Goal: Communication & Community: Answer question/provide support

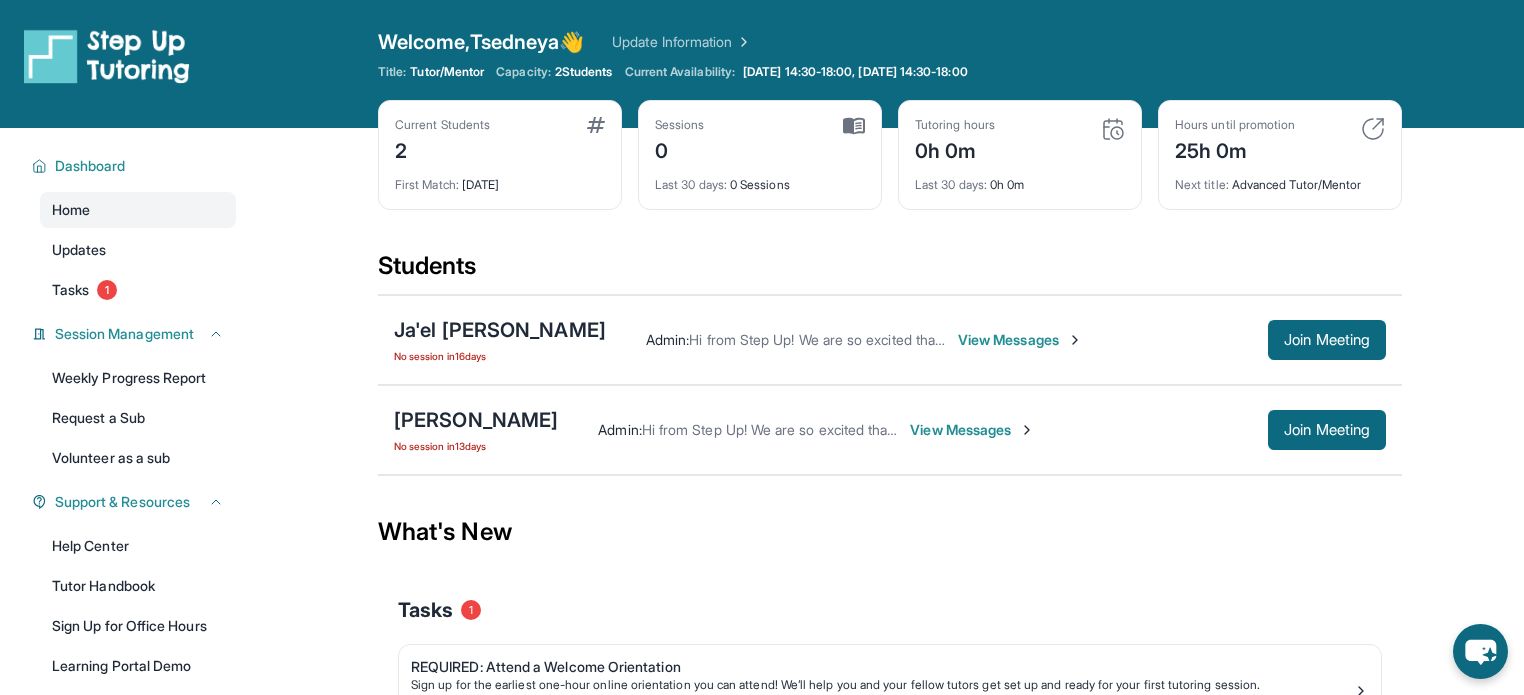
scroll to position [168, 0]
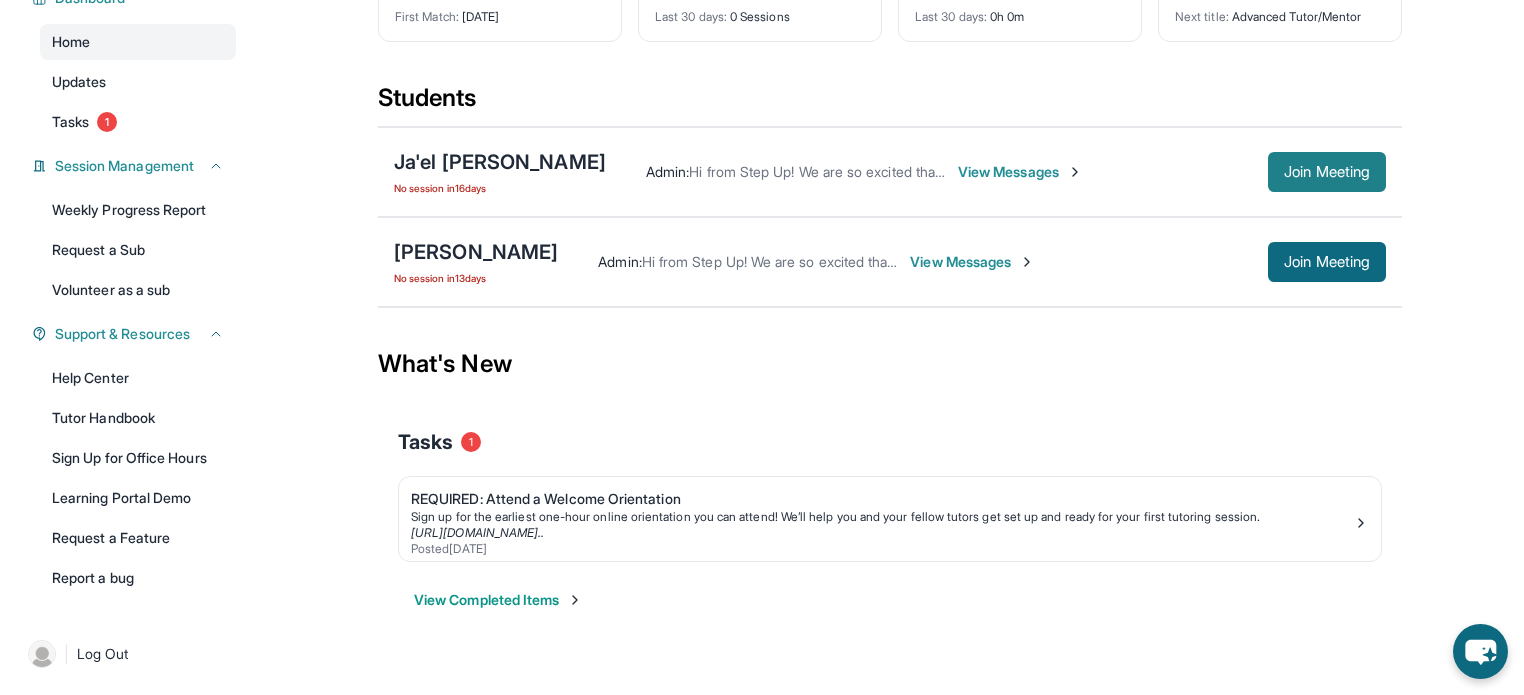
click at [1315, 166] on span "Join Meeting" at bounding box center [1327, 172] width 86 height 12
click at [488, 163] on div "Ja'el [PERSON_NAME]" at bounding box center [500, 162] width 212 height 28
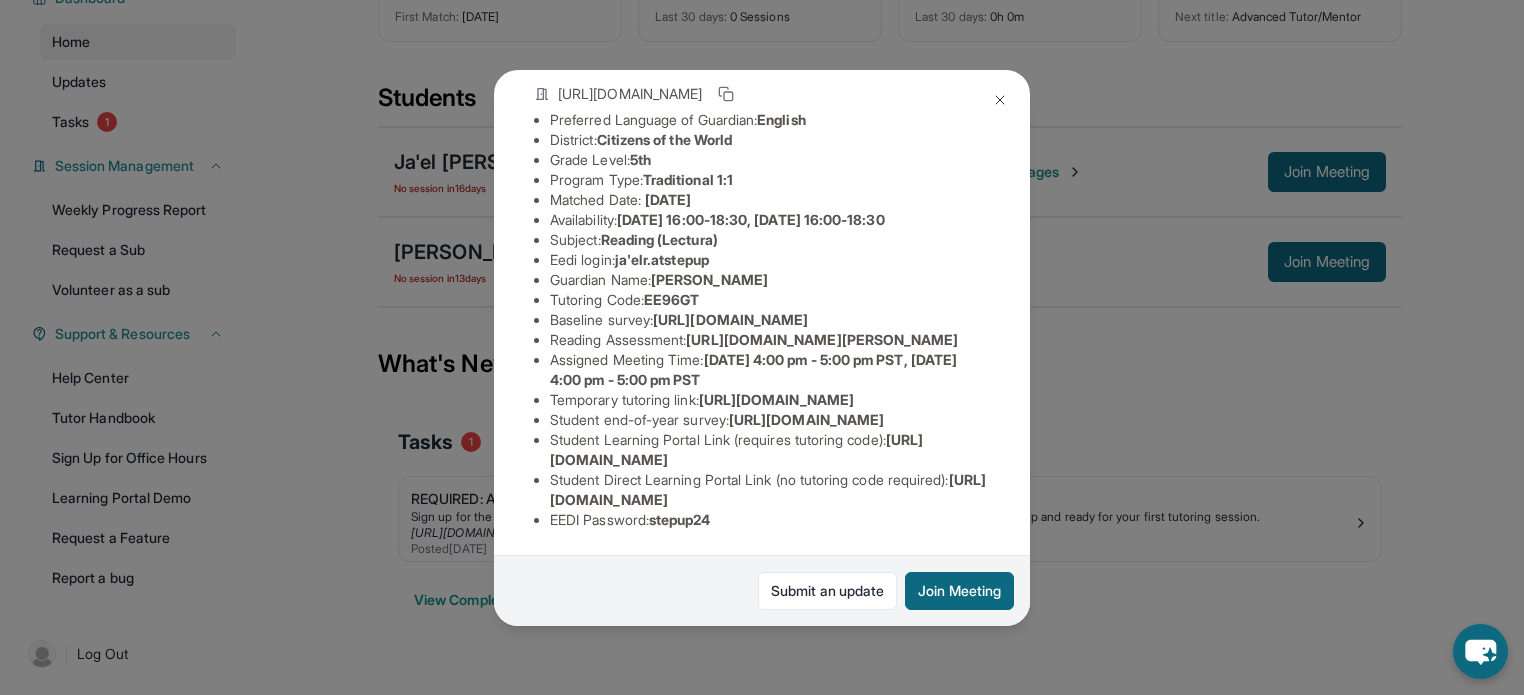
scroll to position [388, 0]
drag, startPoint x: 544, startPoint y: 451, endPoint x: 906, endPoint y: 448, distance: 361.9
click at [906, 448] on ul "Preferred Language of Guardian: English District: Citizens of the World Grade L…" at bounding box center [762, 320] width 456 height 420
copy span "[URL][DOMAIN_NAME]"
click at [779, 410] on li "Student end-of-year survey : [URL][DOMAIN_NAME]" at bounding box center [770, 420] width 440 height 20
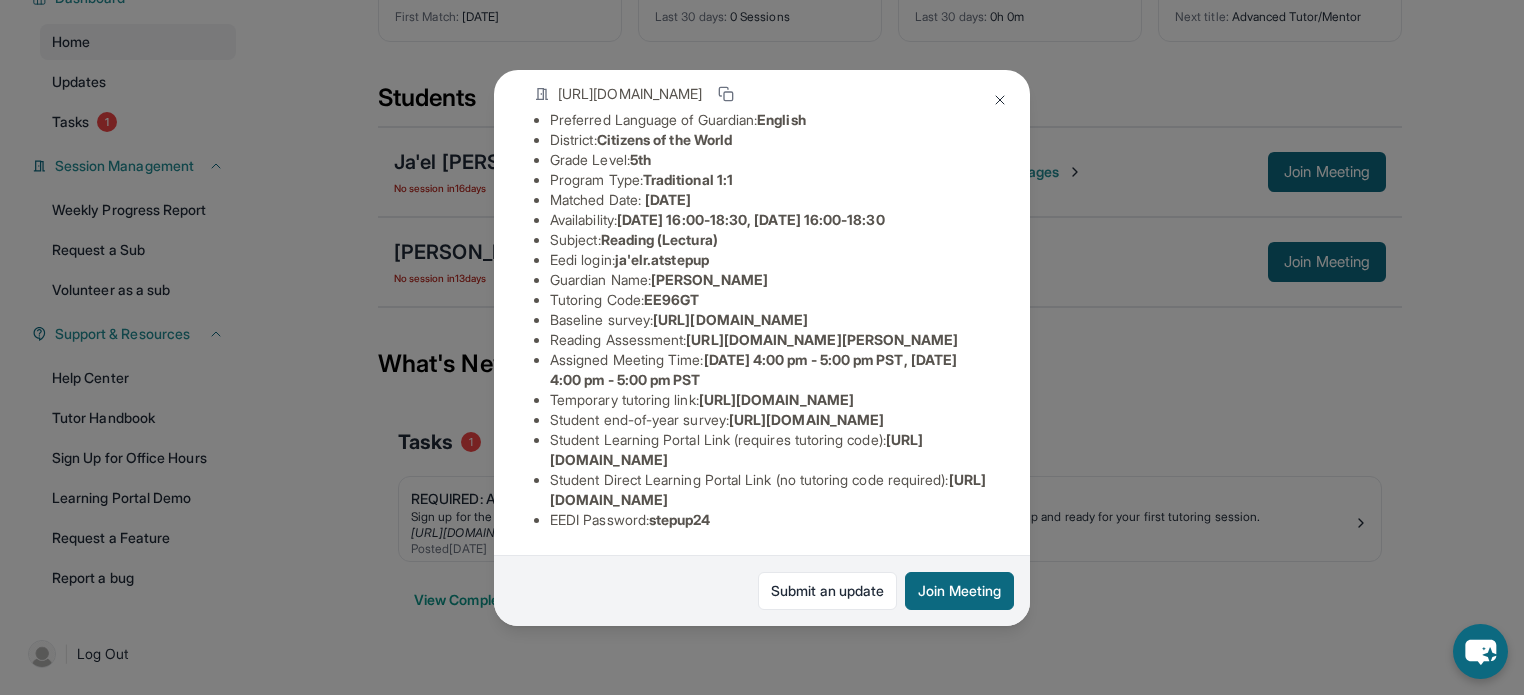
click at [1139, 326] on div "Ja'el [PERSON_NAME] Guardian: [PERSON_NAME] Student Information [URL][DOMAIN_NA…" at bounding box center [762, 347] width 1524 height 695
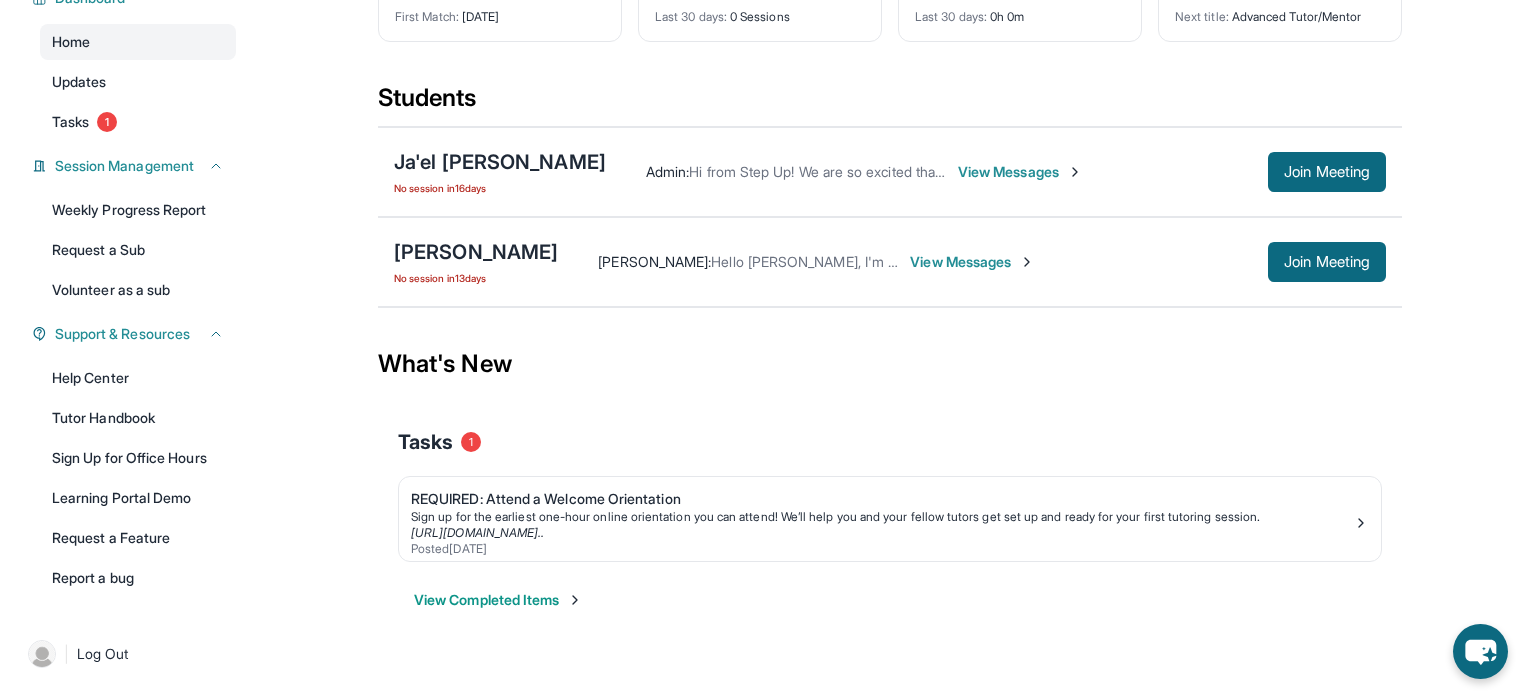
click at [958, 172] on span "View Messages" at bounding box center [1020, 172] width 125 height 20
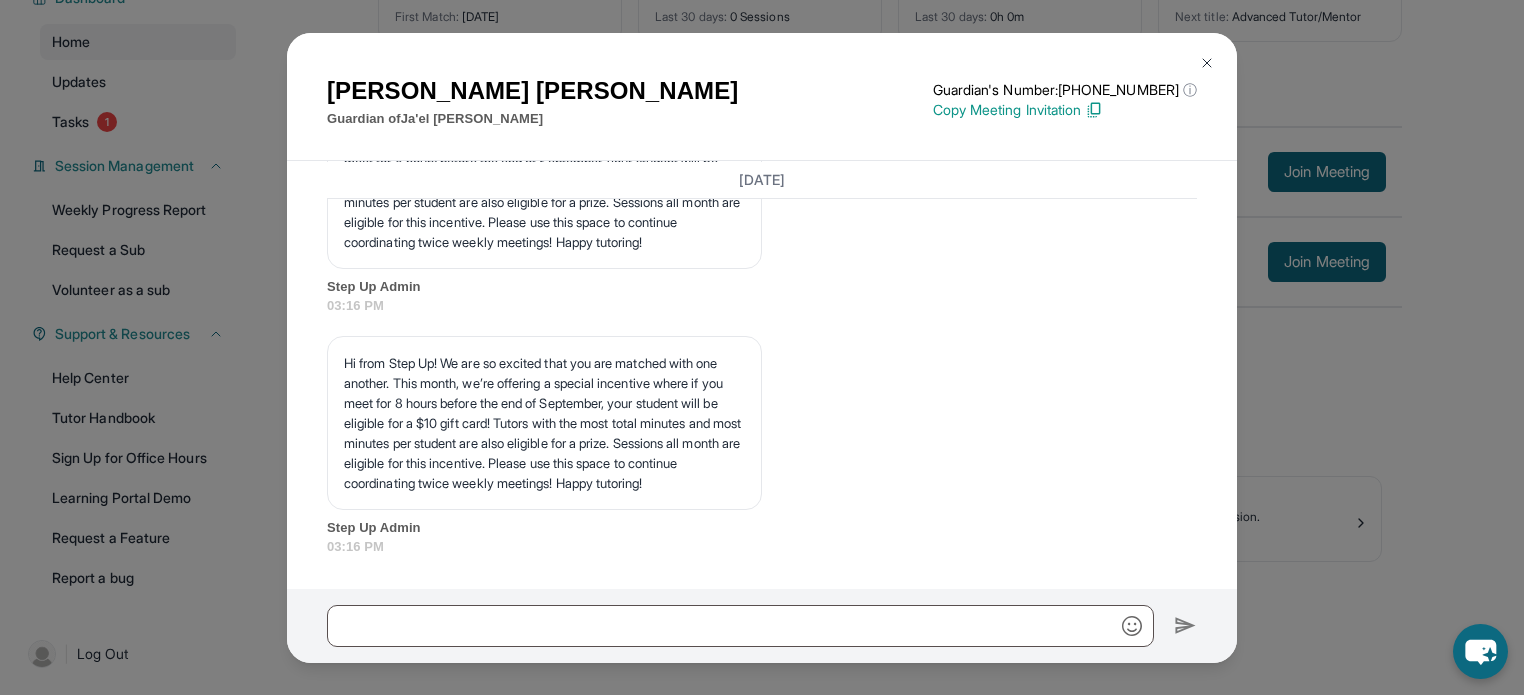
scroll to position [3738, 0]
click at [534, 624] on input "text" at bounding box center [740, 626] width 827 height 42
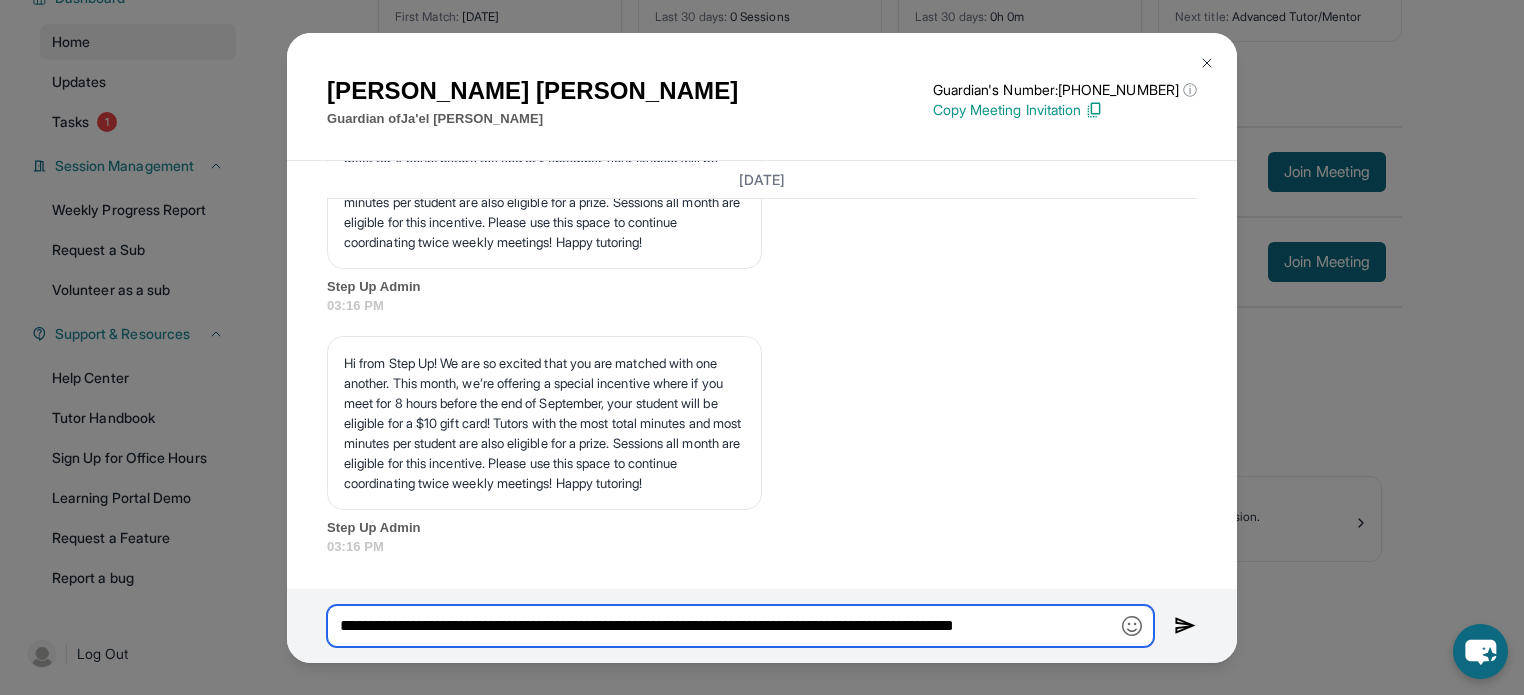
scroll to position [0, 0]
type input "**********"
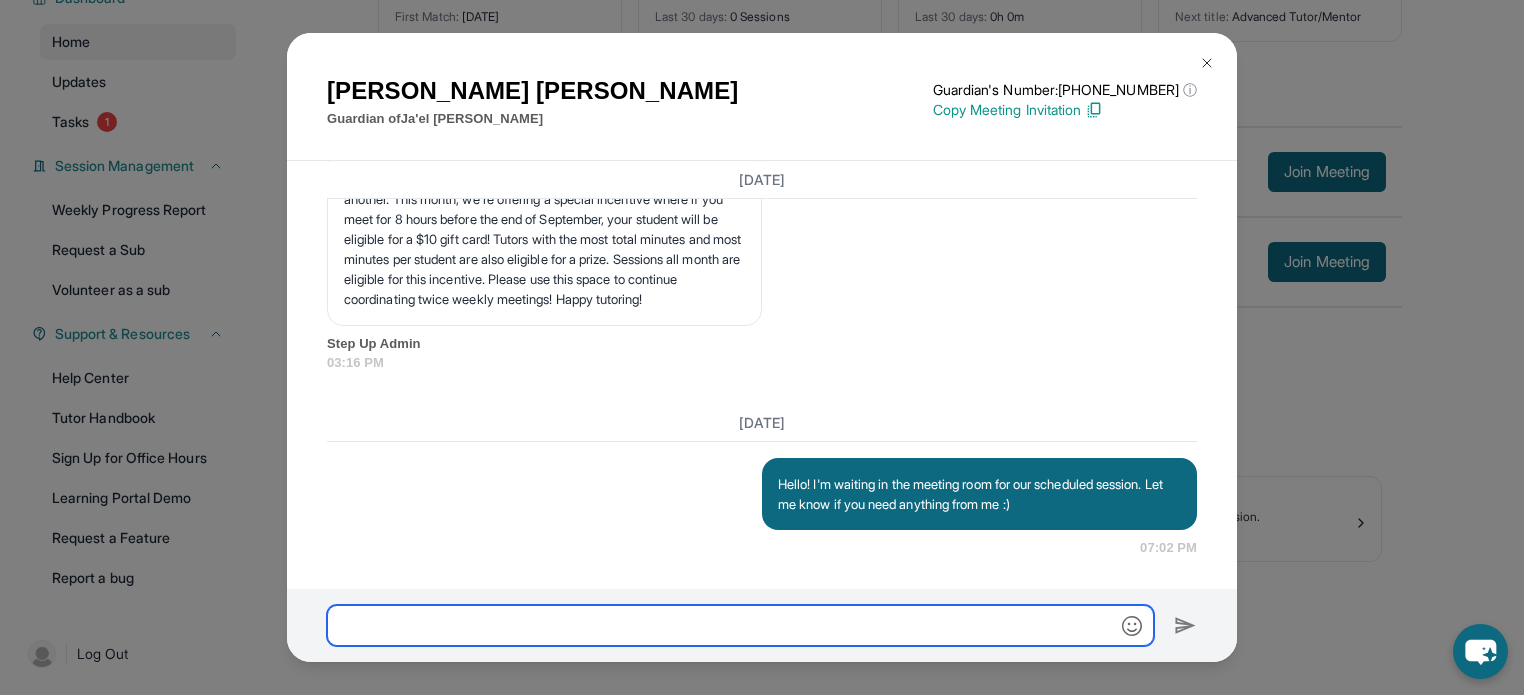
scroll to position [3923, 0]
click at [1210, 65] on img at bounding box center [1207, 63] width 16 height 16
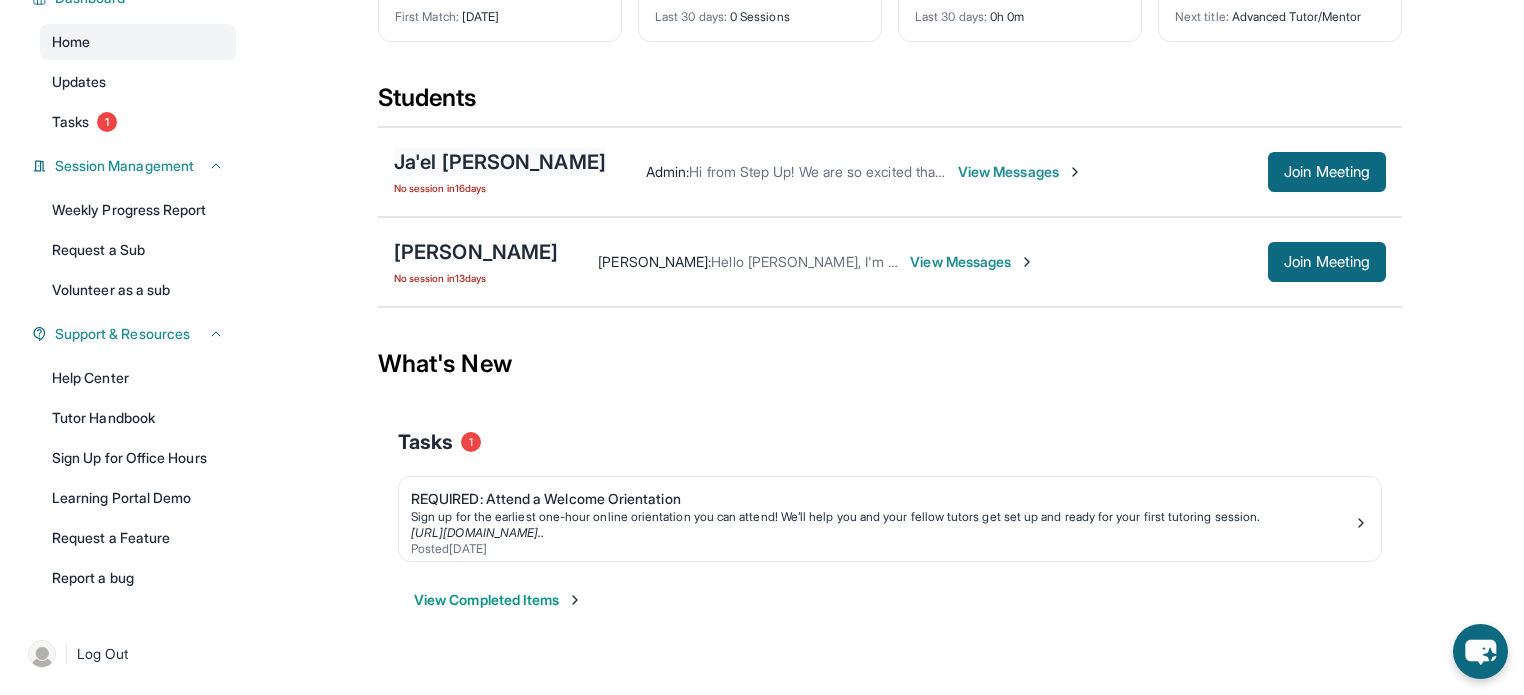
click at [434, 157] on div "Ja'el [PERSON_NAME]" at bounding box center [500, 162] width 212 height 28
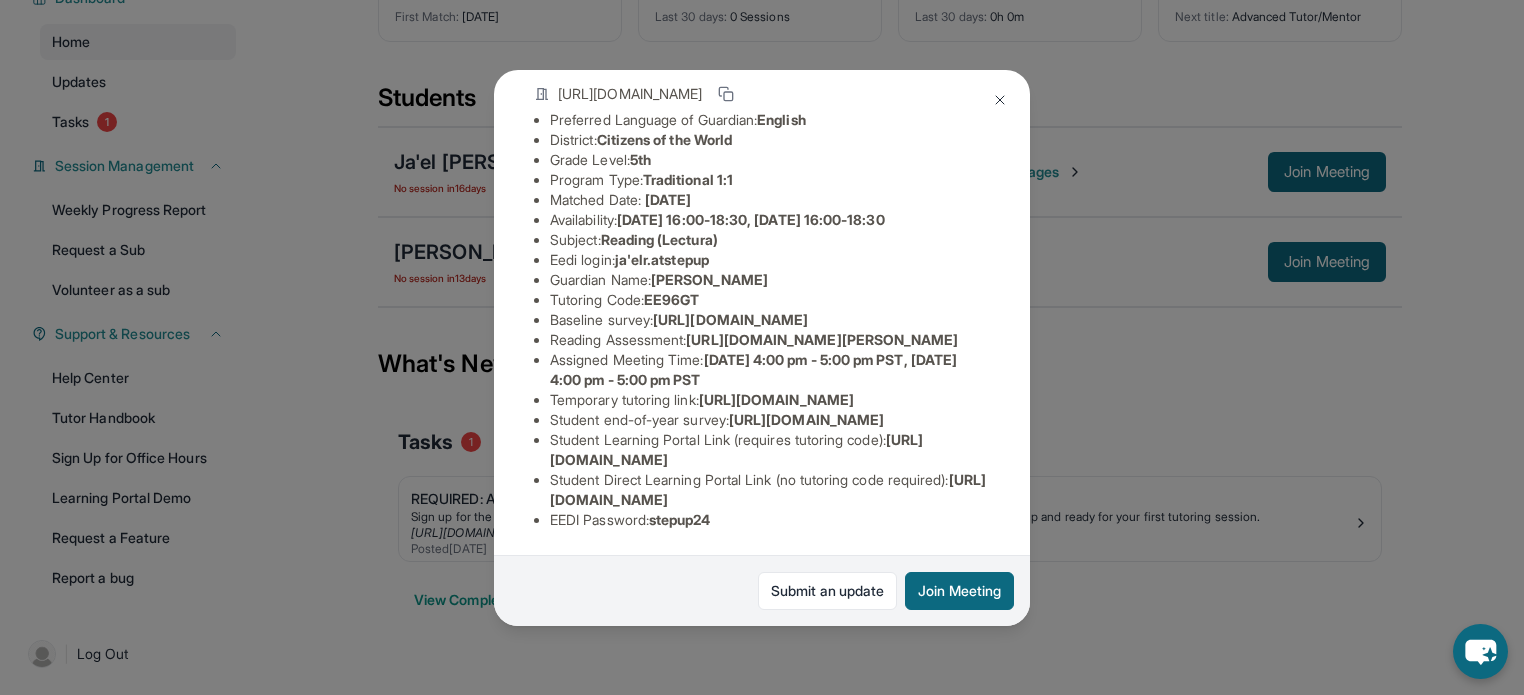
scroll to position [392, 0]
drag, startPoint x: 744, startPoint y: 308, endPoint x: 543, endPoint y: 289, distance: 201.8
click at [543, 289] on ul "Preferred Language of Guardian: English District: Citizens of the World Grade L…" at bounding box center [762, 320] width 456 height 420
copy span "[URL][DOMAIN_NAME]"
click at [1044, 171] on div "Ja'el [PERSON_NAME] Guardian: [PERSON_NAME] Student Information [URL][DOMAIN_NA…" at bounding box center [762, 347] width 1524 height 695
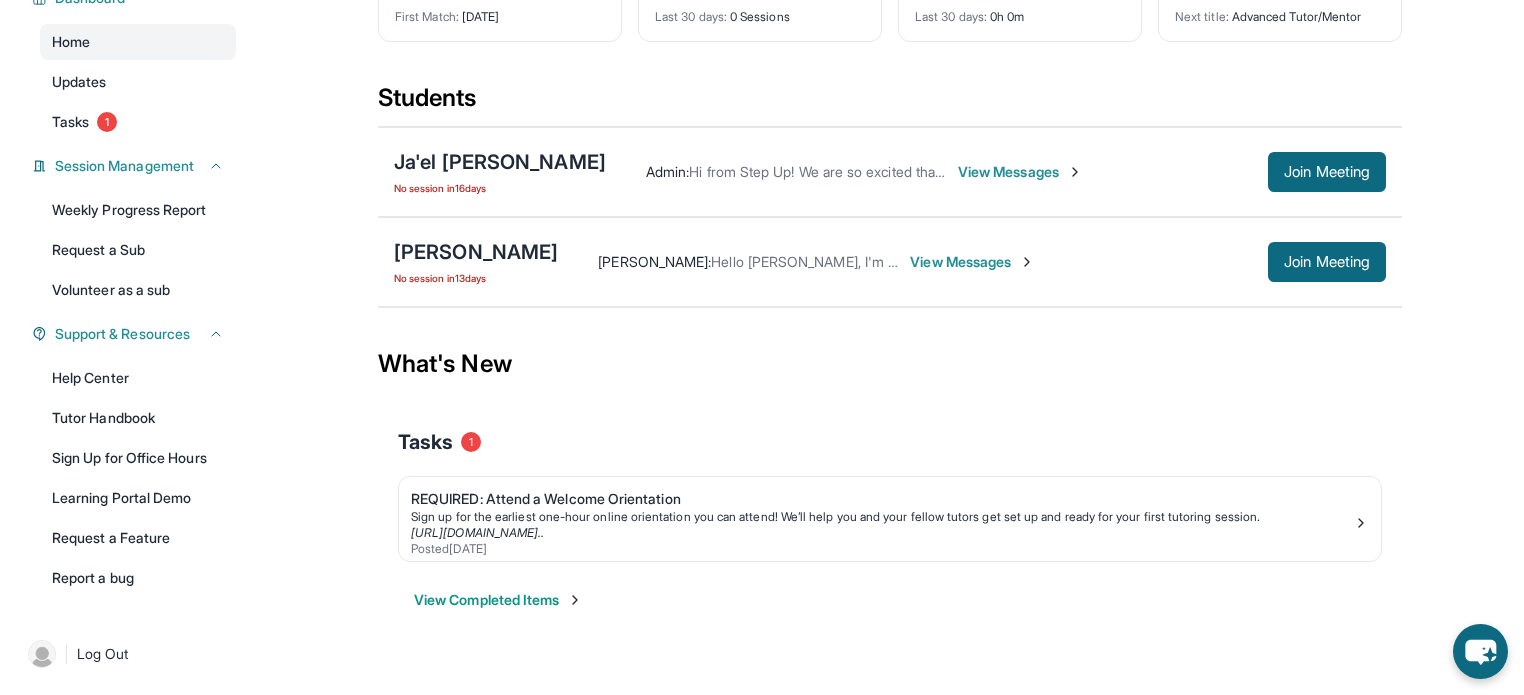
click at [958, 162] on span "View Messages" at bounding box center [1020, 172] width 125 height 20
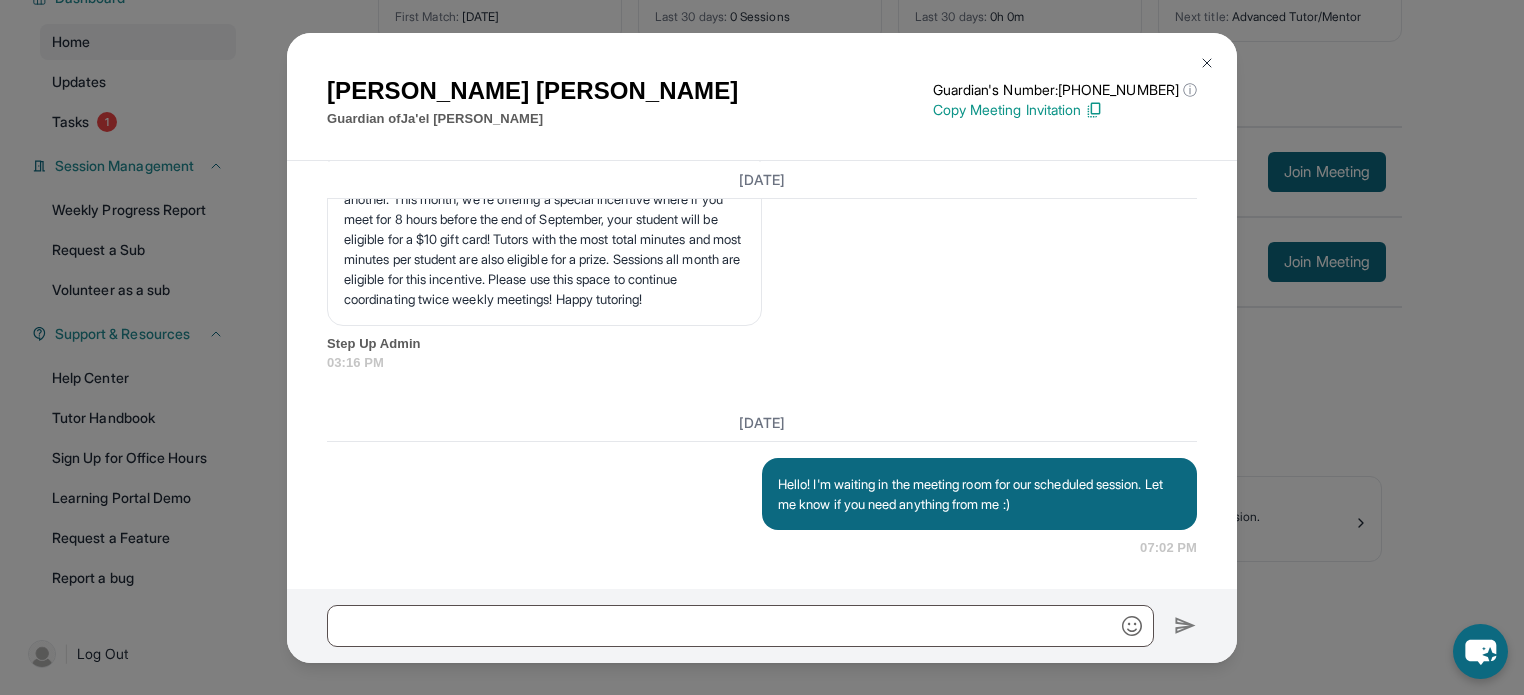
scroll to position [3923, 0]
click at [1103, 111] on img at bounding box center [1094, 110] width 18 height 18
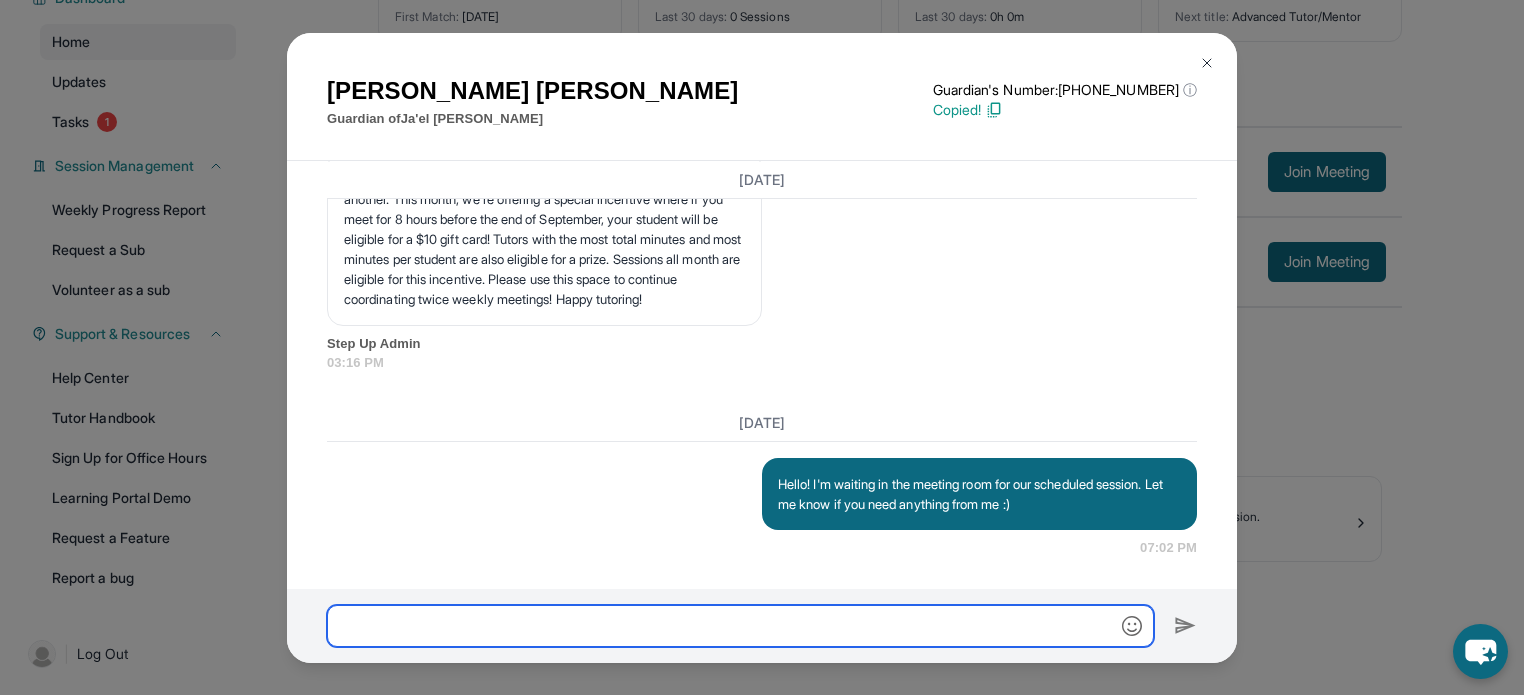
click at [683, 625] on input "text" at bounding box center [740, 626] width 827 height 42
paste input "**********"
type input "**********"
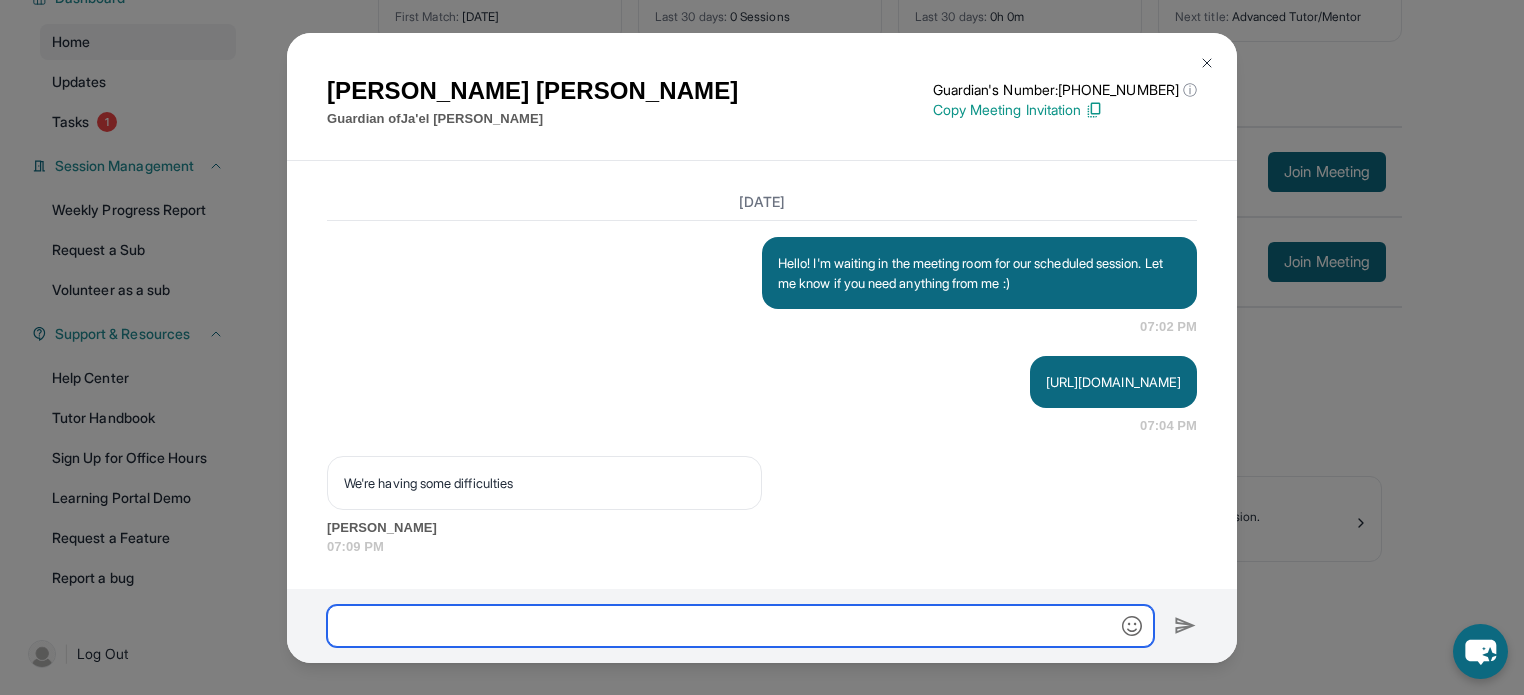
scroll to position [4143, 0]
type input "**********"
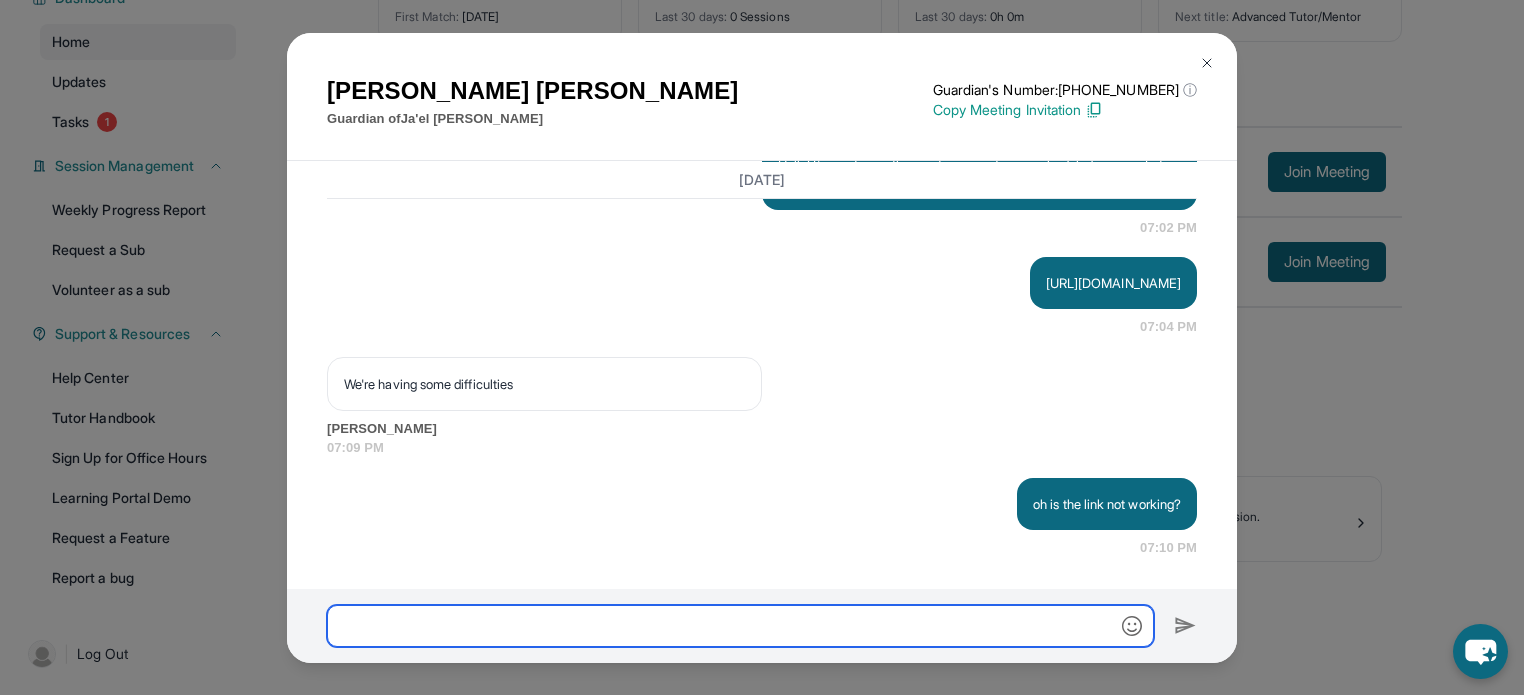
scroll to position [4242, 0]
click at [1296, 71] on div "[PERSON_NAME] Guardian of Ja'el [PERSON_NAME] Guardian's Number: [PHONE_NUMBER]…" at bounding box center [762, 347] width 1524 height 695
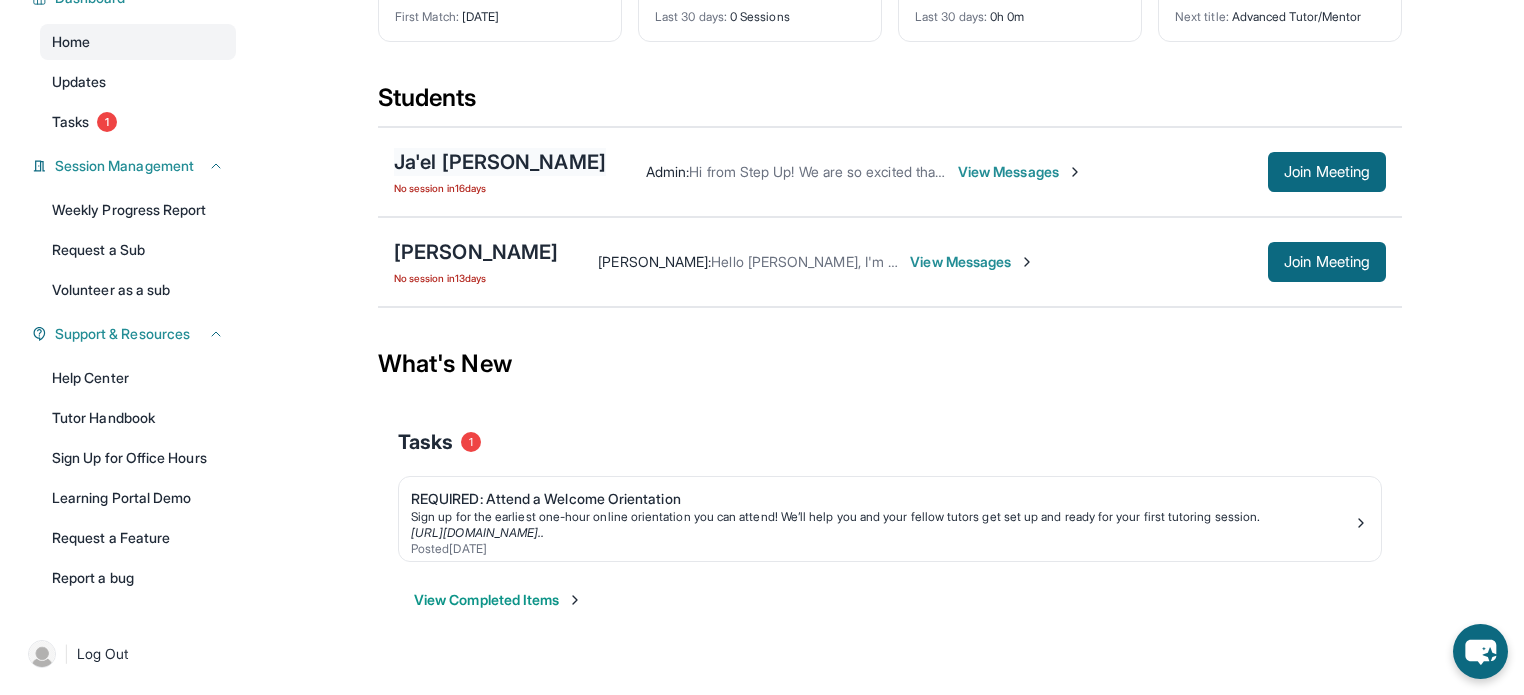
click at [468, 157] on div "Ja'el [PERSON_NAME]" at bounding box center [500, 162] width 212 height 28
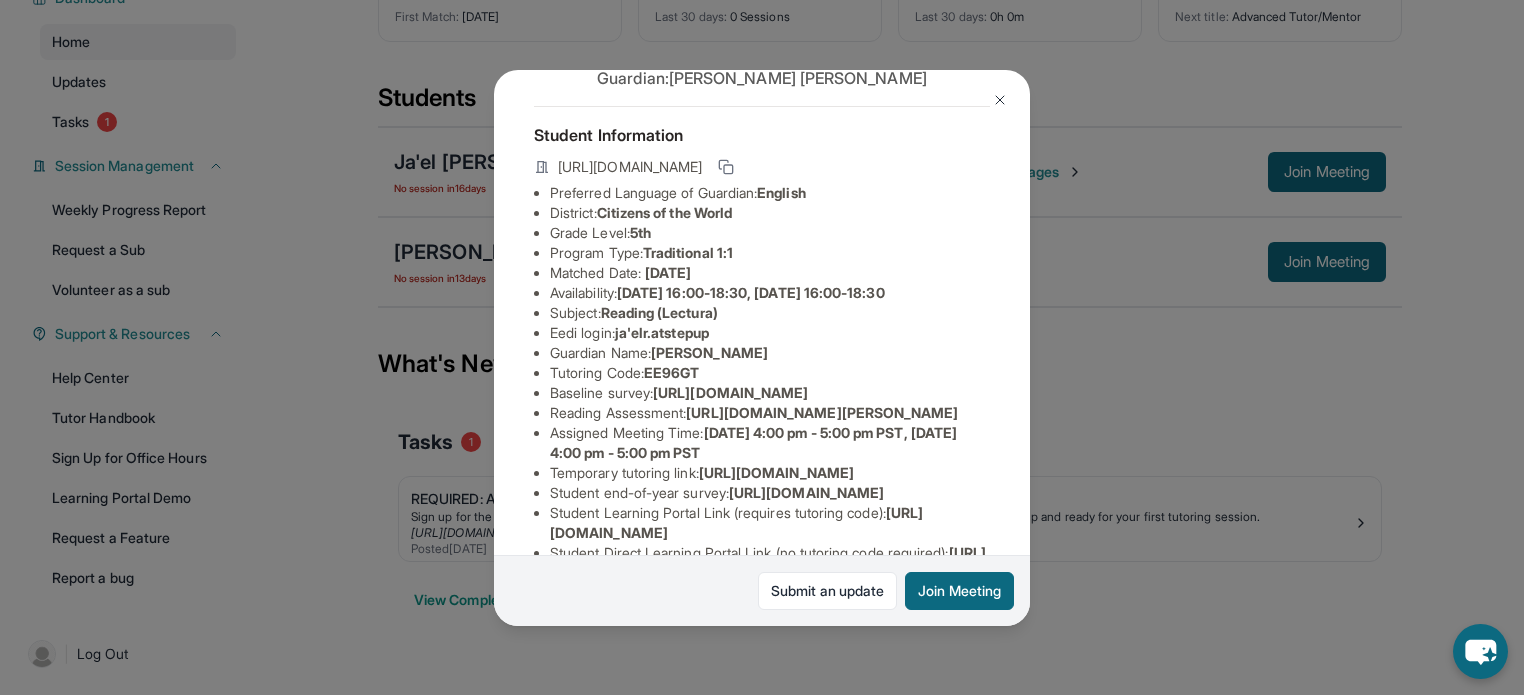
scroll to position [60, 0]
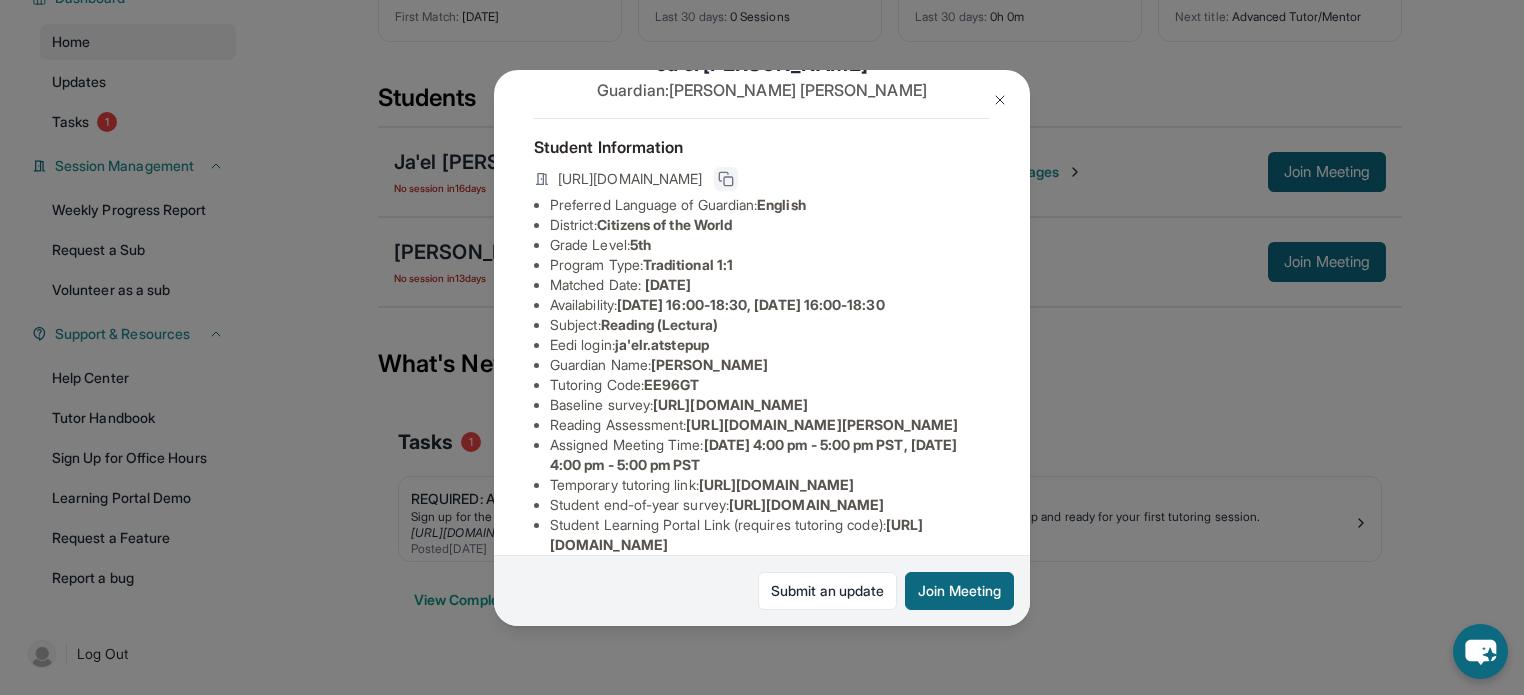
click at [729, 181] on icon at bounding box center [724, 176] width 9 height 9
click at [1000, 100] on img at bounding box center [1000, 100] width 16 height 16
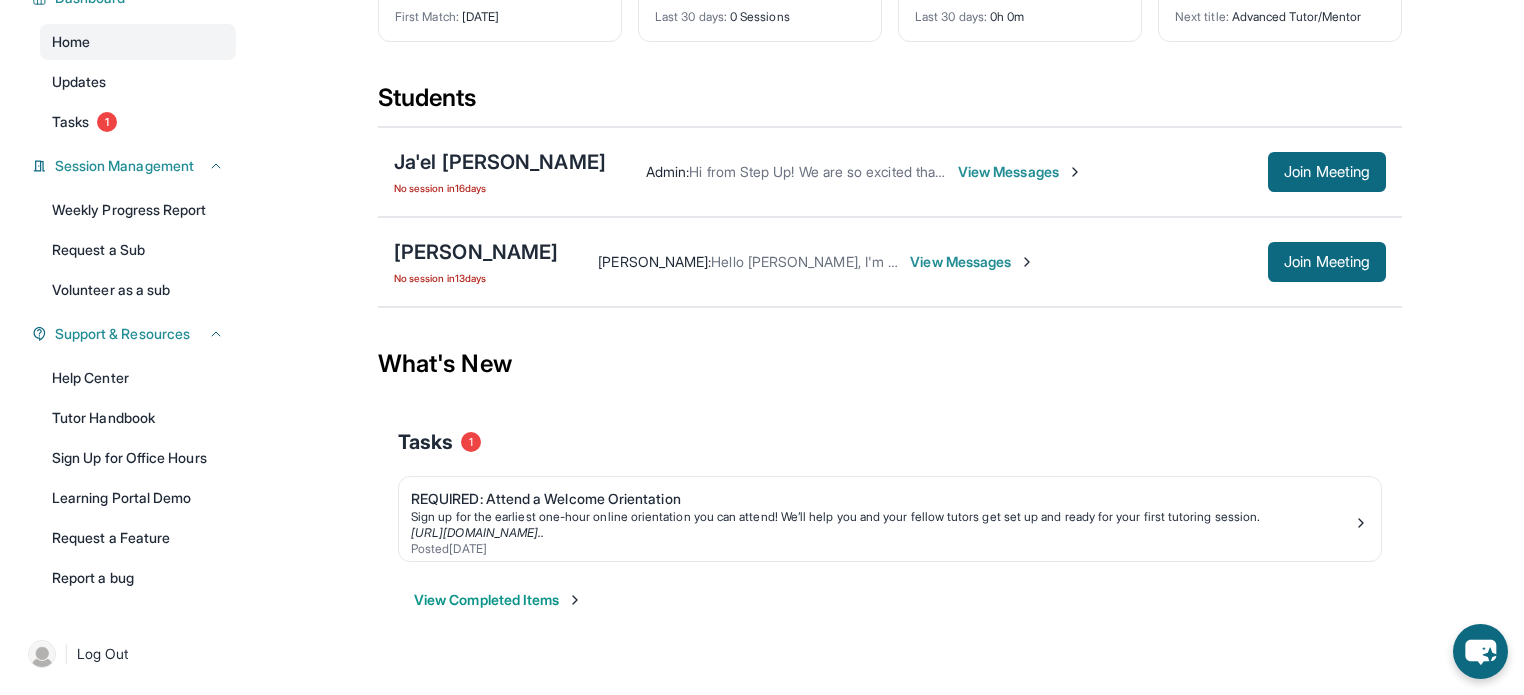
click at [958, 179] on span "View Messages" at bounding box center [1020, 172] width 125 height 20
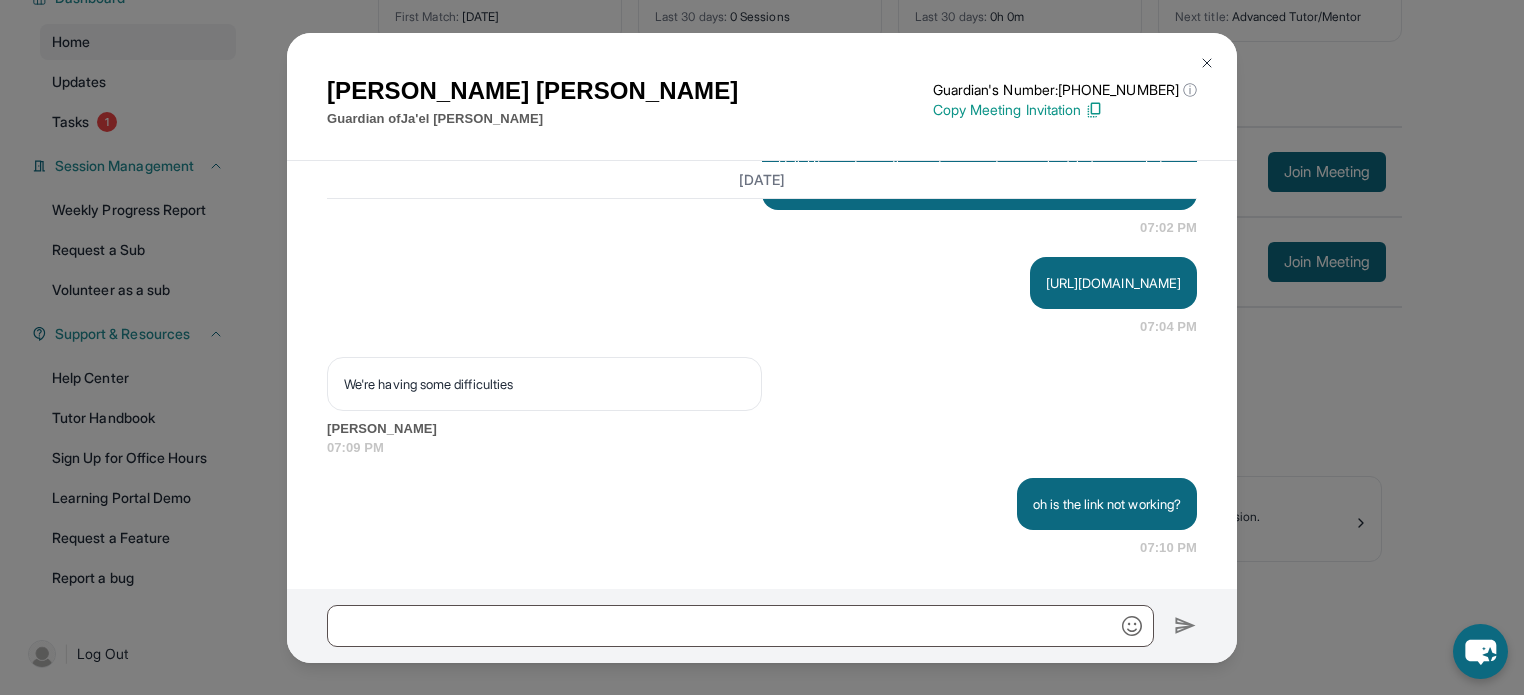
scroll to position [4242, 0]
click at [524, 636] on input "text" at bounding box center [740, 626] width 827 height 42
paste input "**********"
type input "**********"
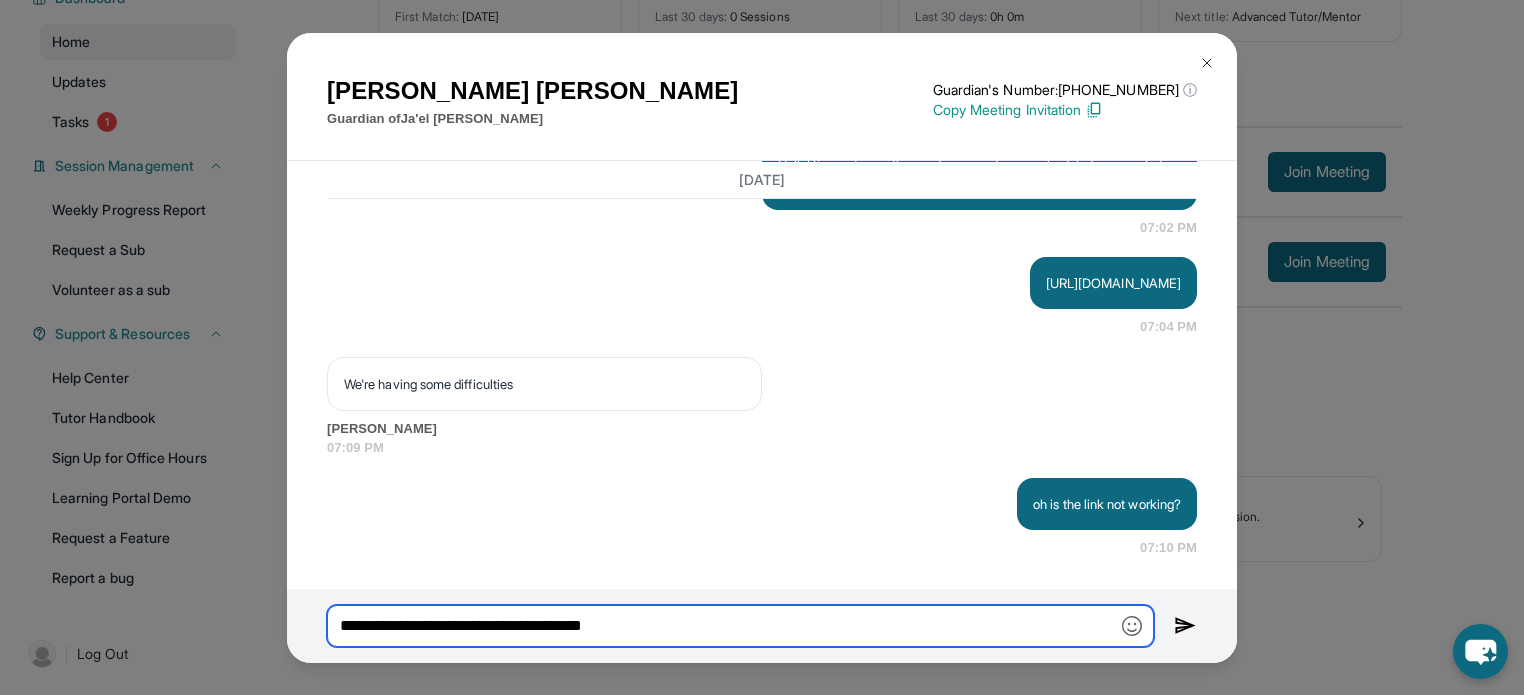
type input "**********"
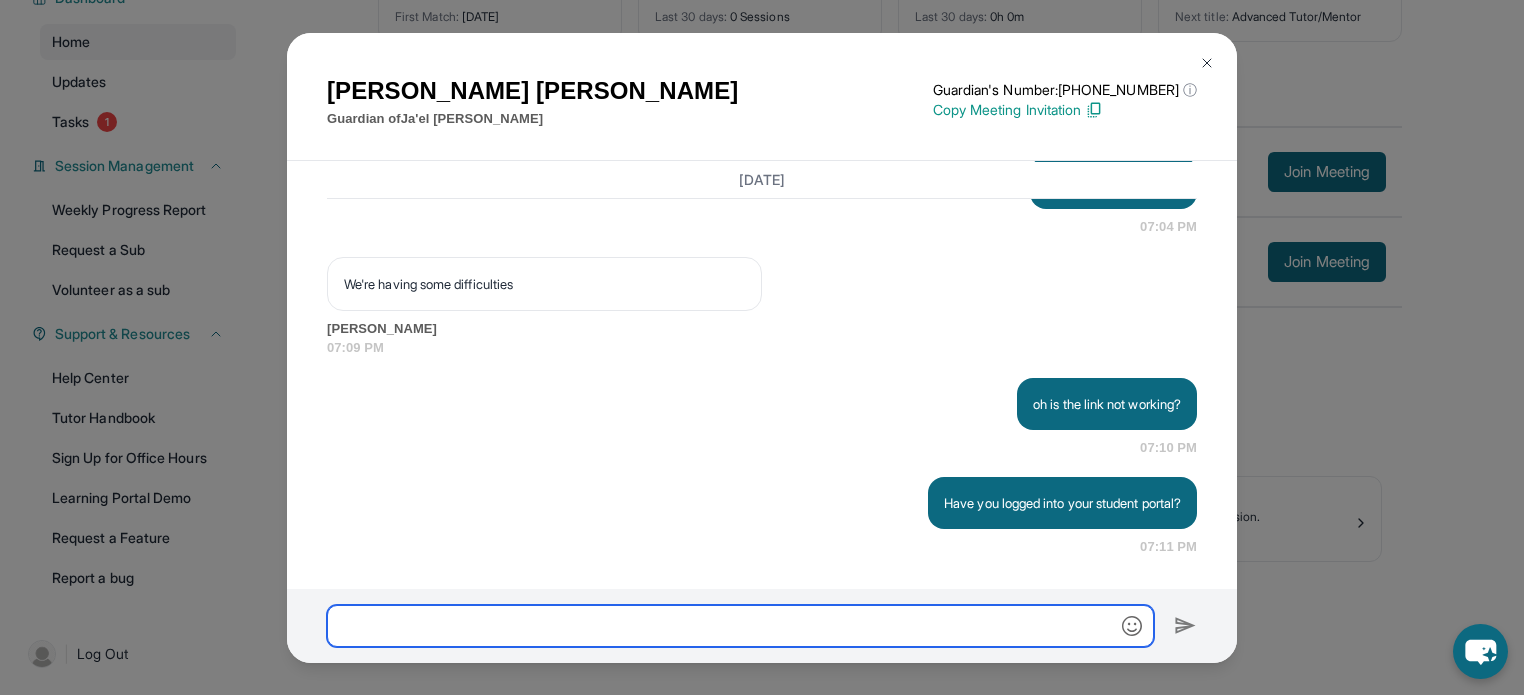
scroll to position [4341, 0]
click at [1296, 411] on div "[PERSON_NAME] Guardian of Ja'el [PERSON_NAME] Guardian's Number: [PHONE_NUMBER]…" at bounding box center [762, 347] width 1524 height 695
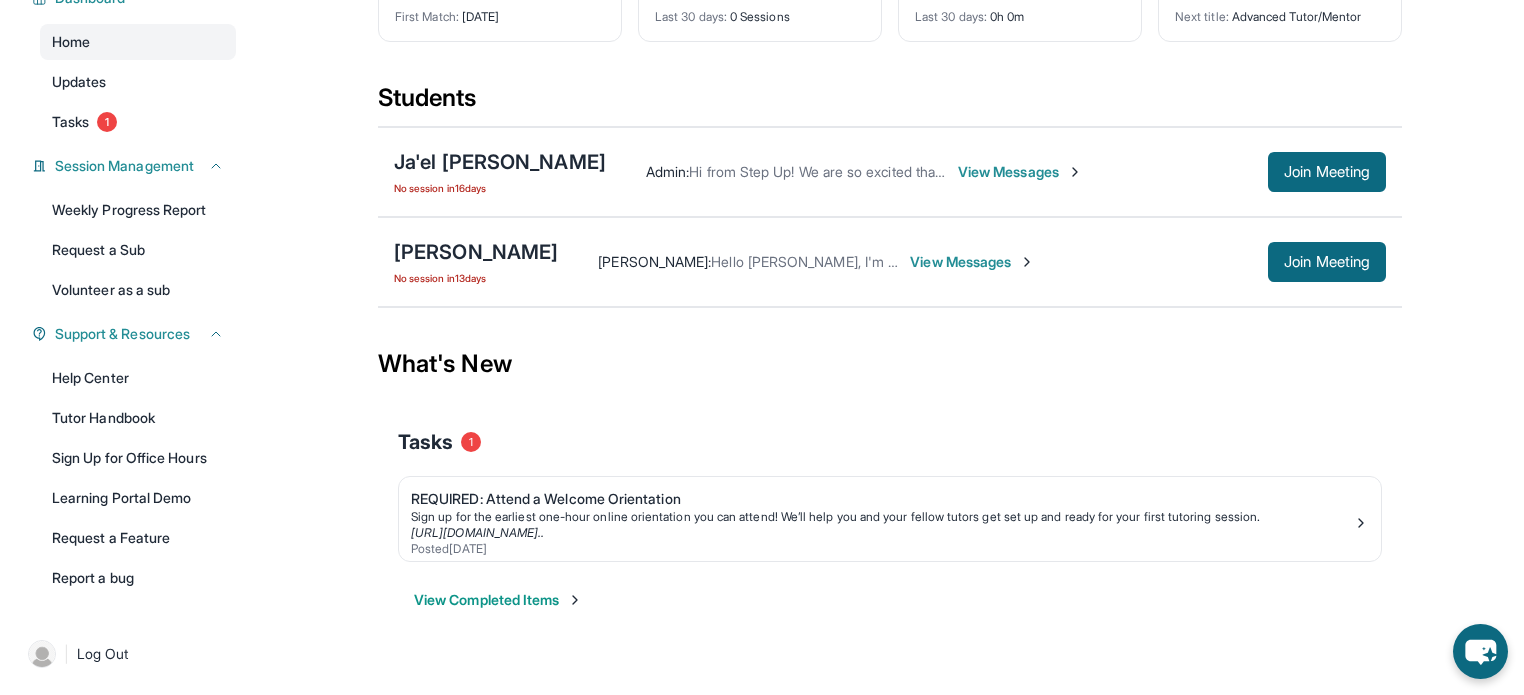
click at [958, 171] on span "View Messages" at bounding box center [1020, 172] width 125 height 20
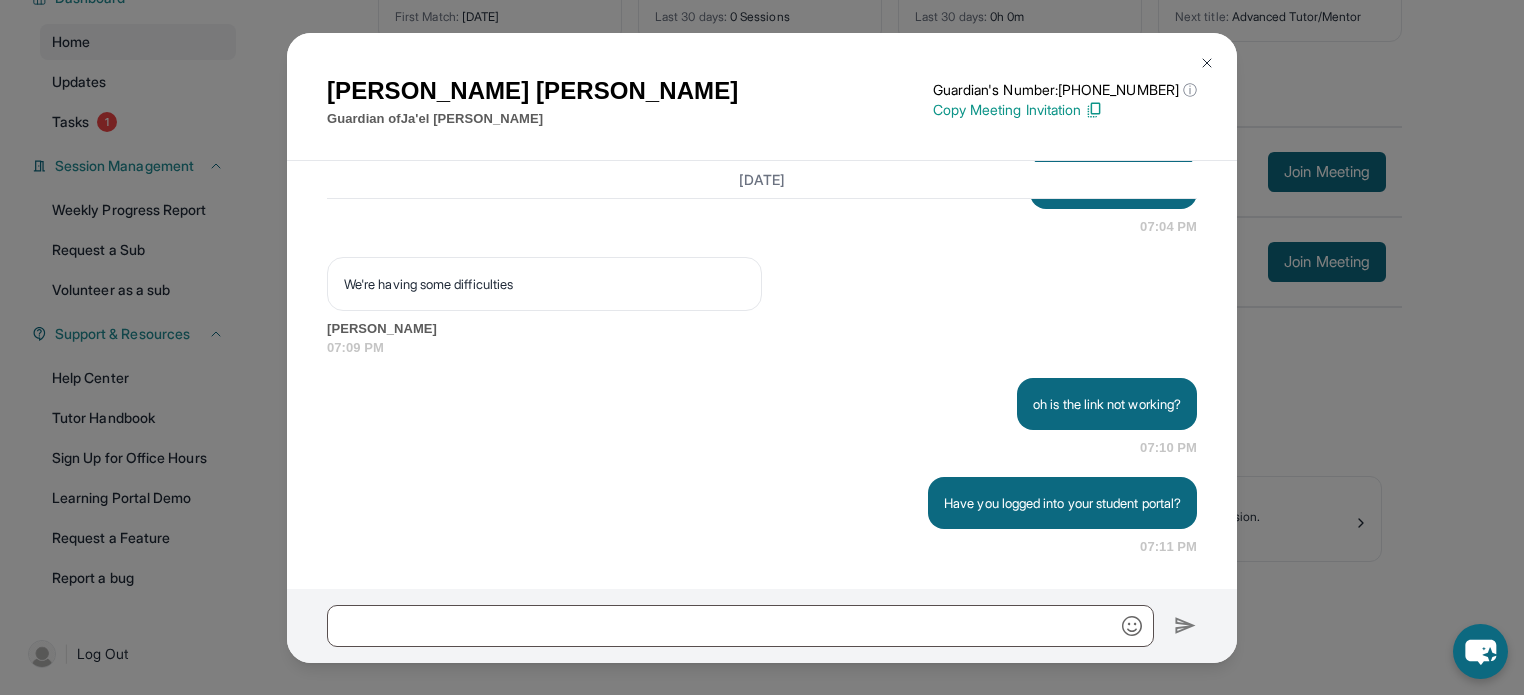
click at [1207, 64] on img at bounding box center [1207, 63] width 16 height 16
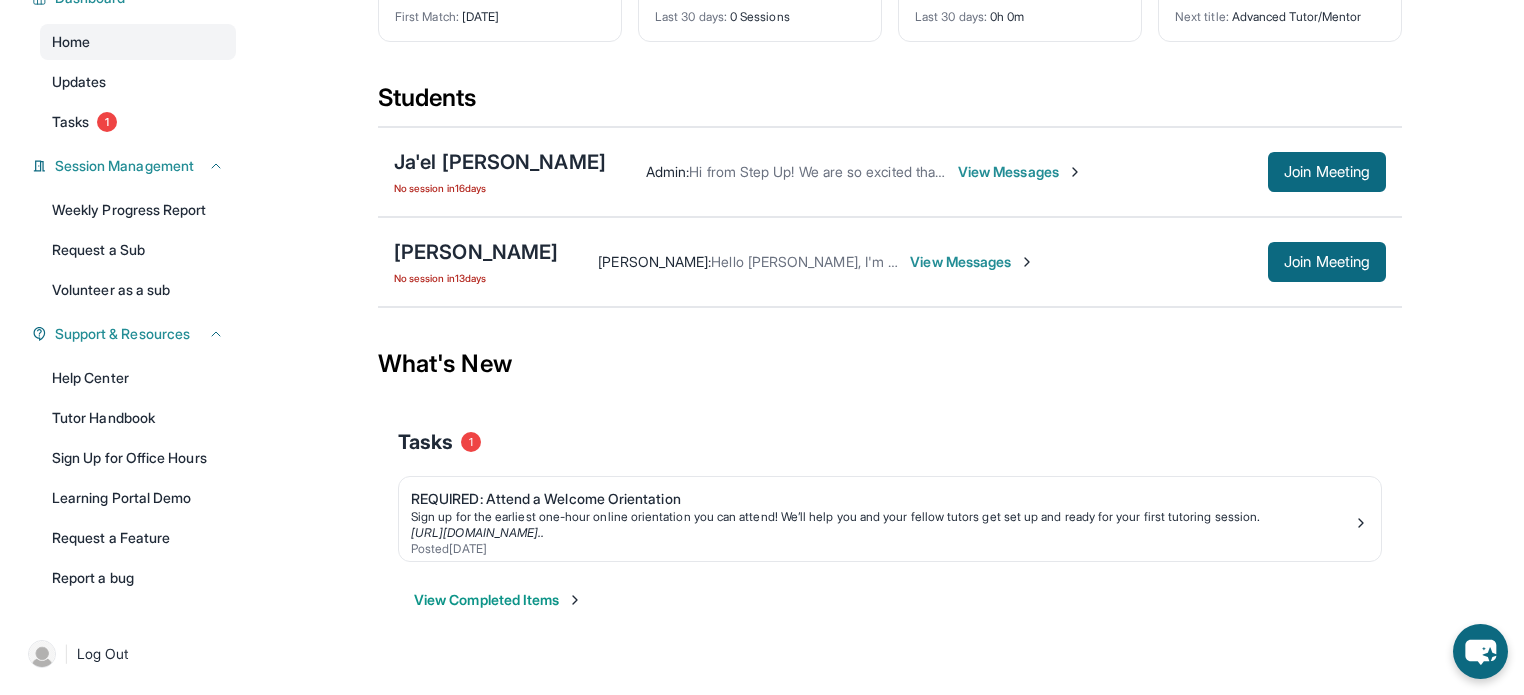
click at [958, 173] on span "View Messages" at bounding box center [1020, 172] width 125 height 20
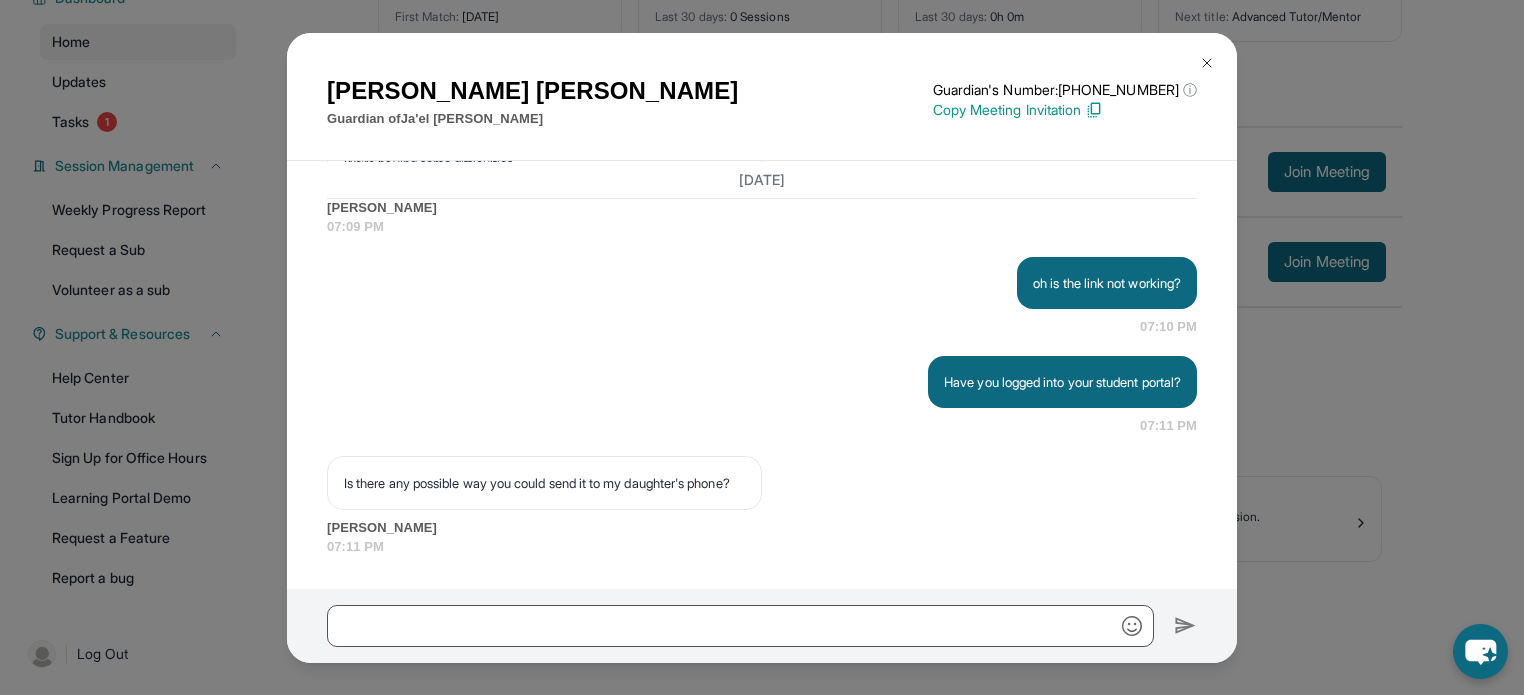
scroll to position [4482, 0]
click at [644, 623] on input "text" at bounding box center [740, 626] width 827 height 42
type input "*"
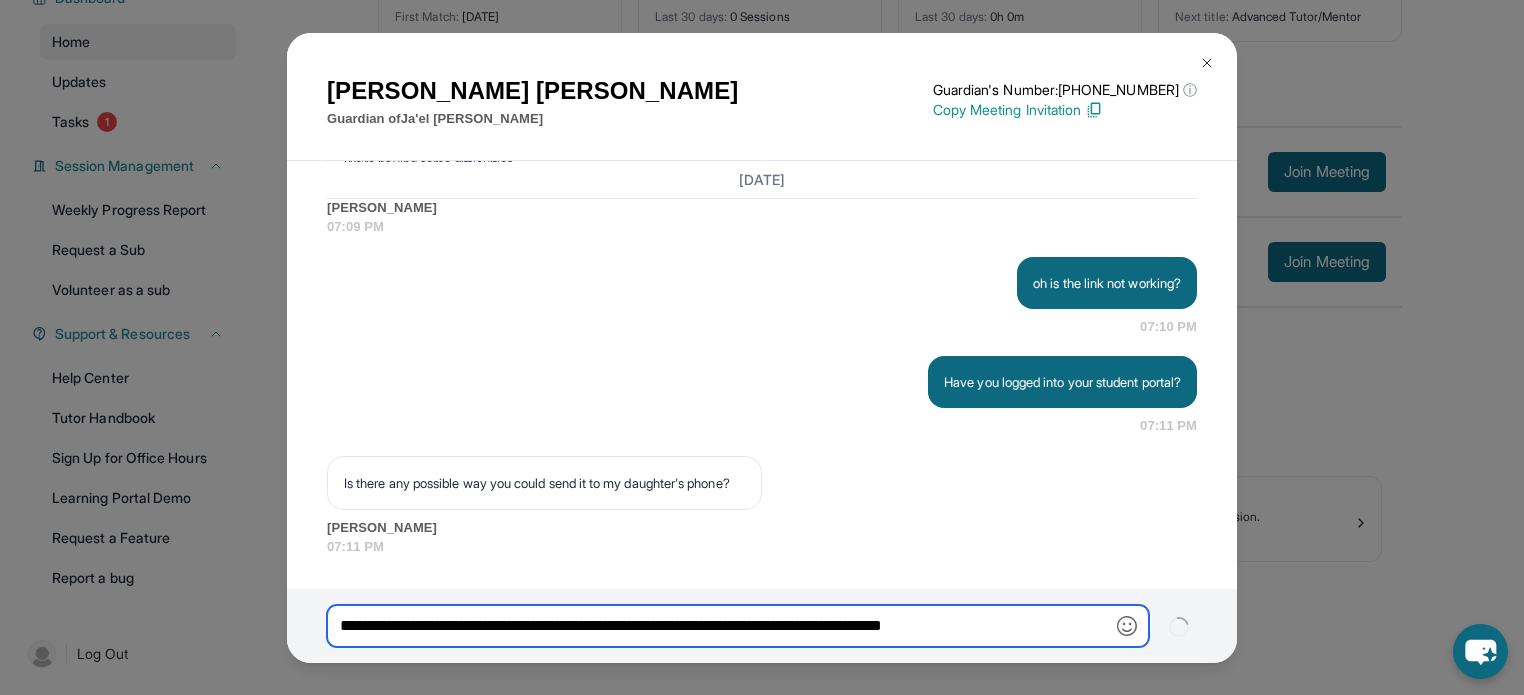
type input "**********"
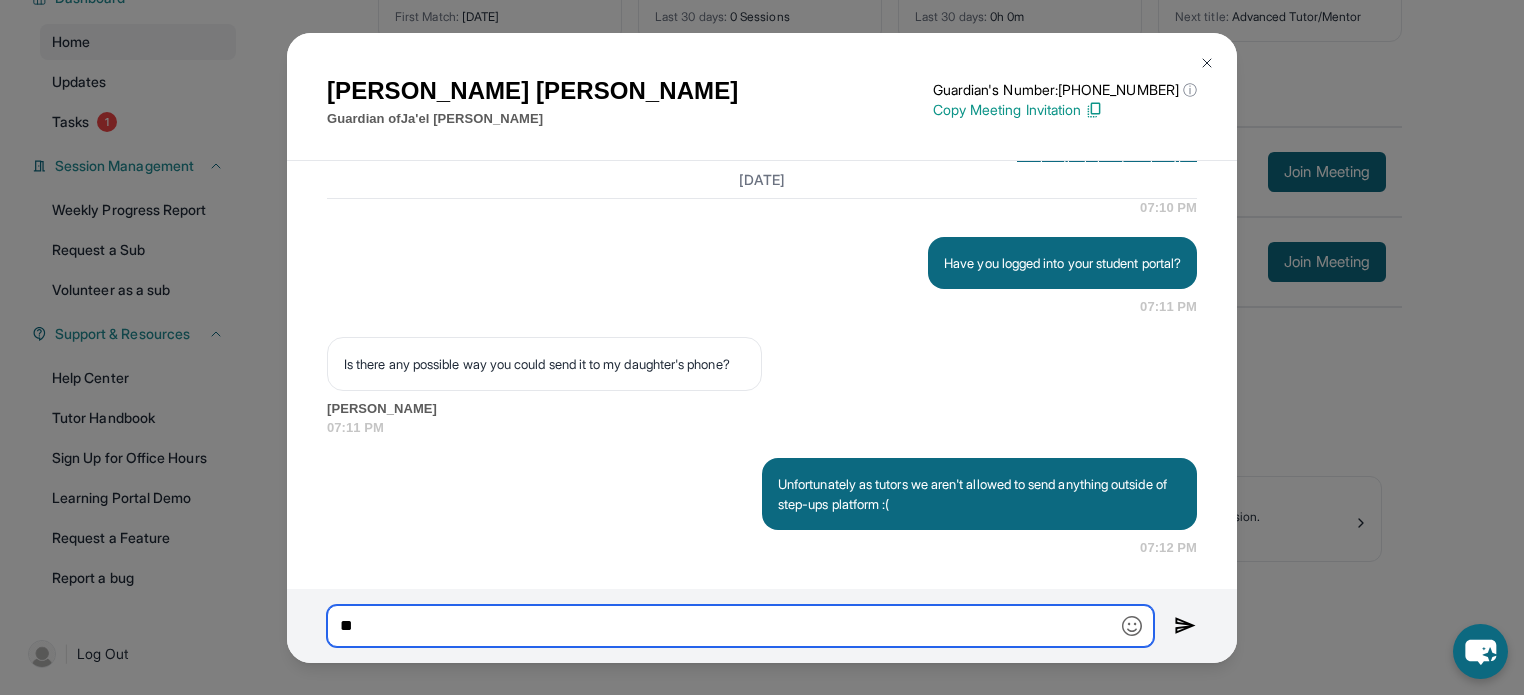
scroll to position [4602, 0]
type input "*"
type input "**********"
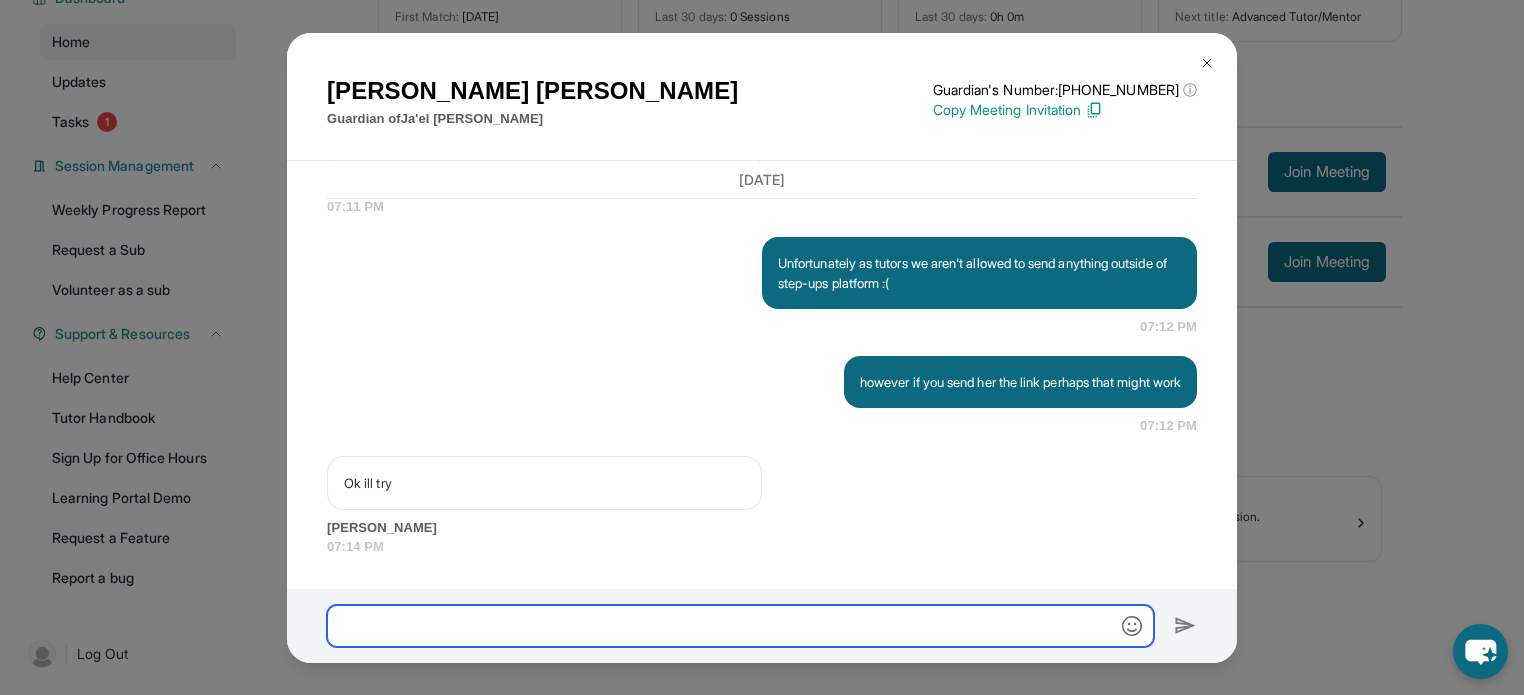
scroll to position [4822, 0]
type input "*"
type input "**********"
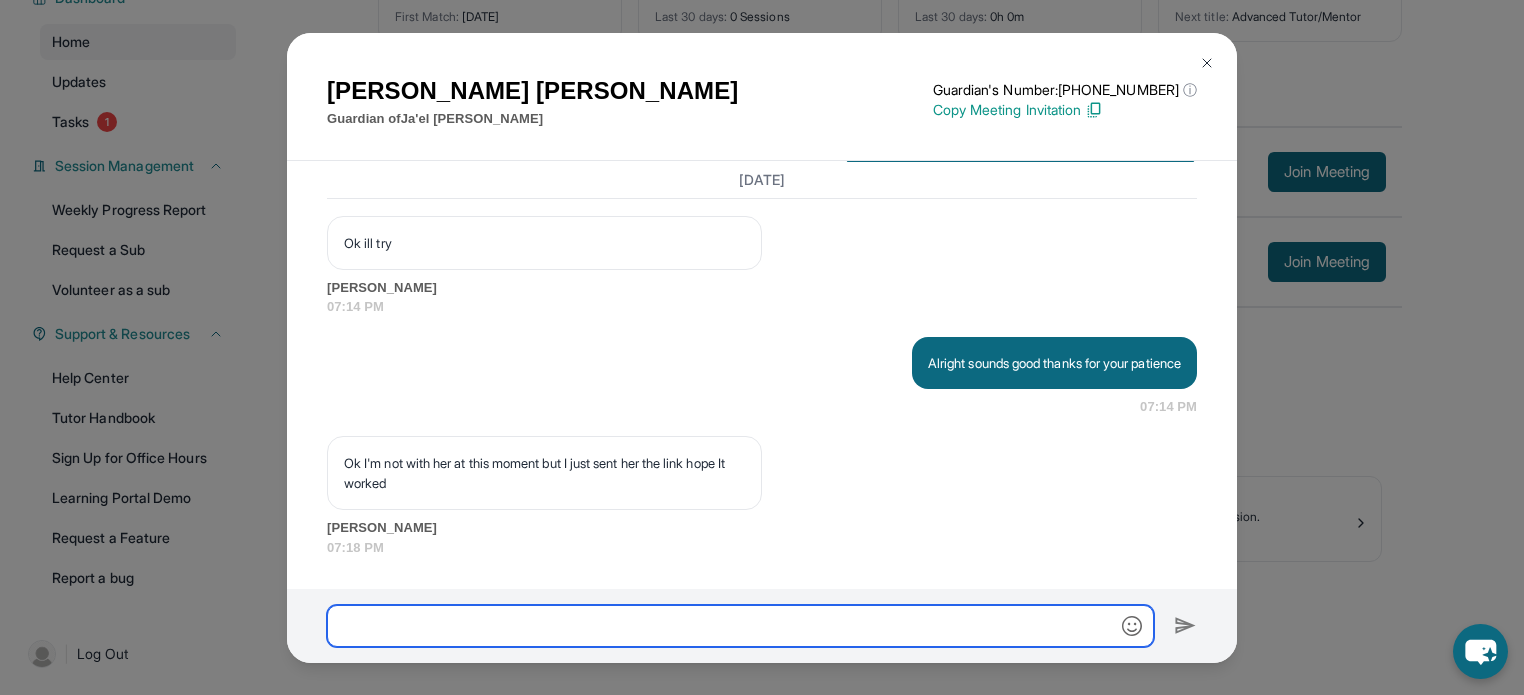
scroll to position [5062, 0]
